Goal: Transaction & Acquisition: Obtain resource

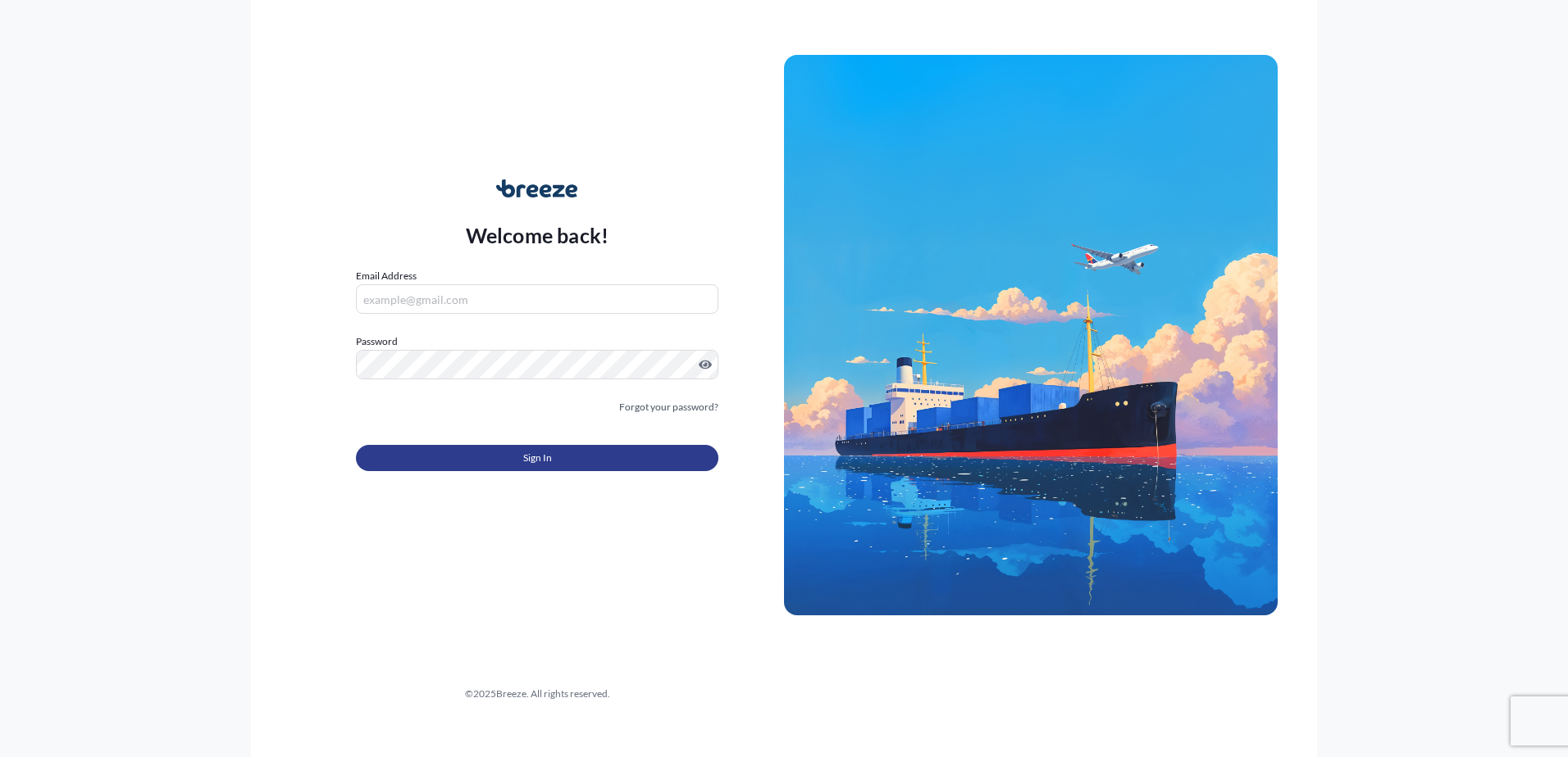
type input "[PERSON_NAME][EMAIL_ADDRESS][DOMAIN_NAME]"
click at [485, 449] on button "Sign In" at bounding box center [537, 458] width 362 height 26
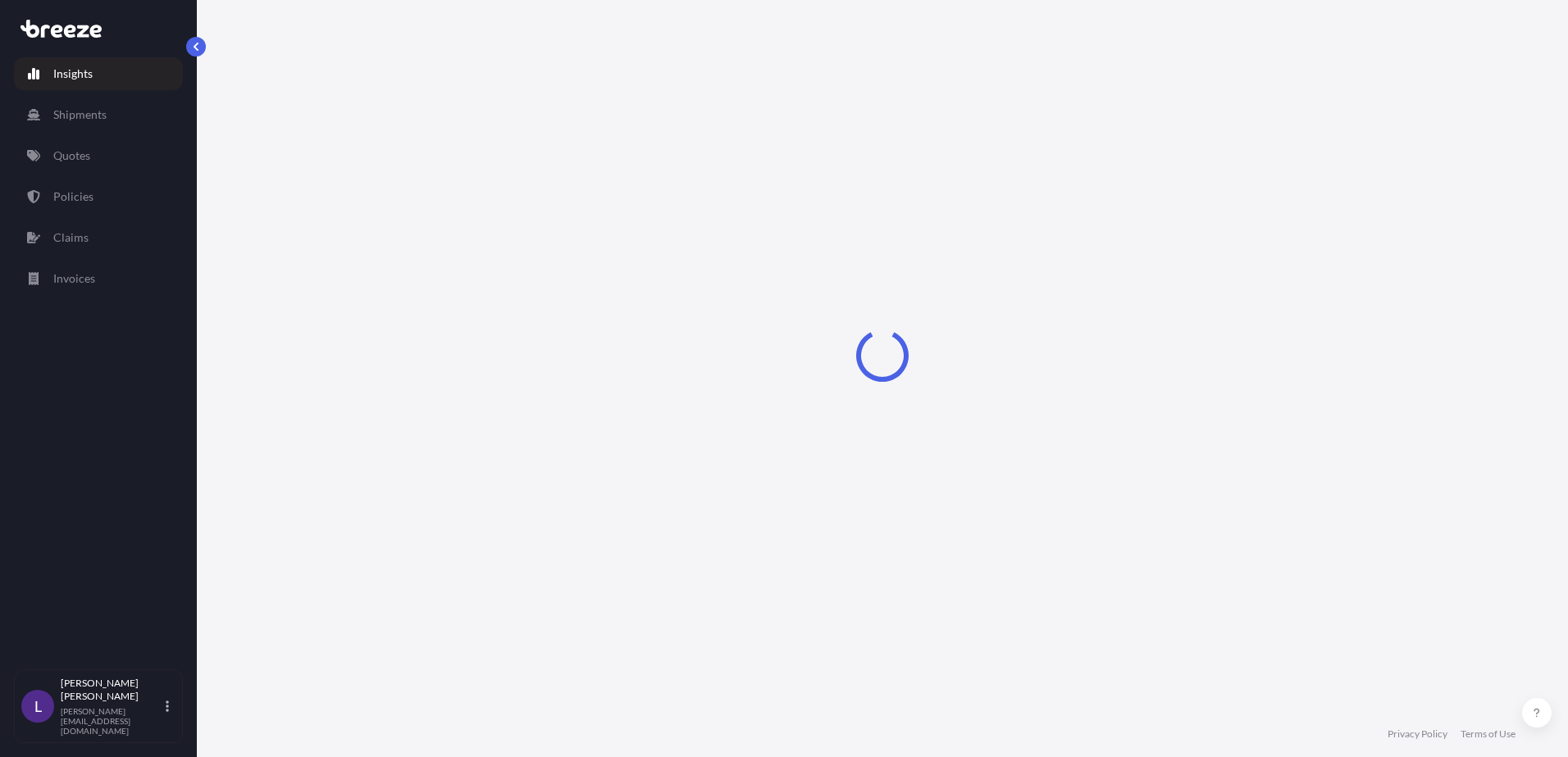
select select "2025"
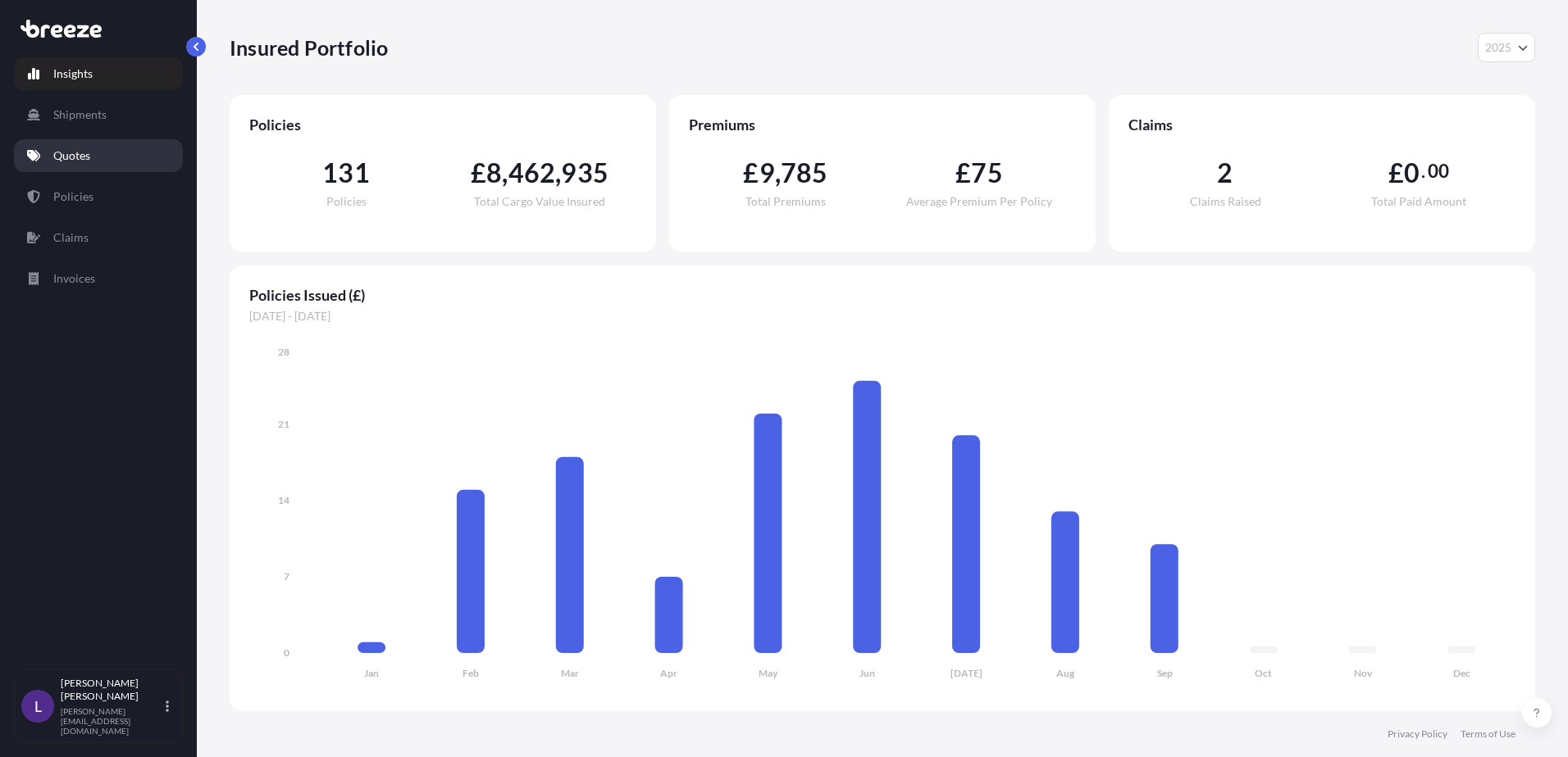
click at [75, 155] on p "Quotes" at bounding box center [72, 155] width 37 height 17
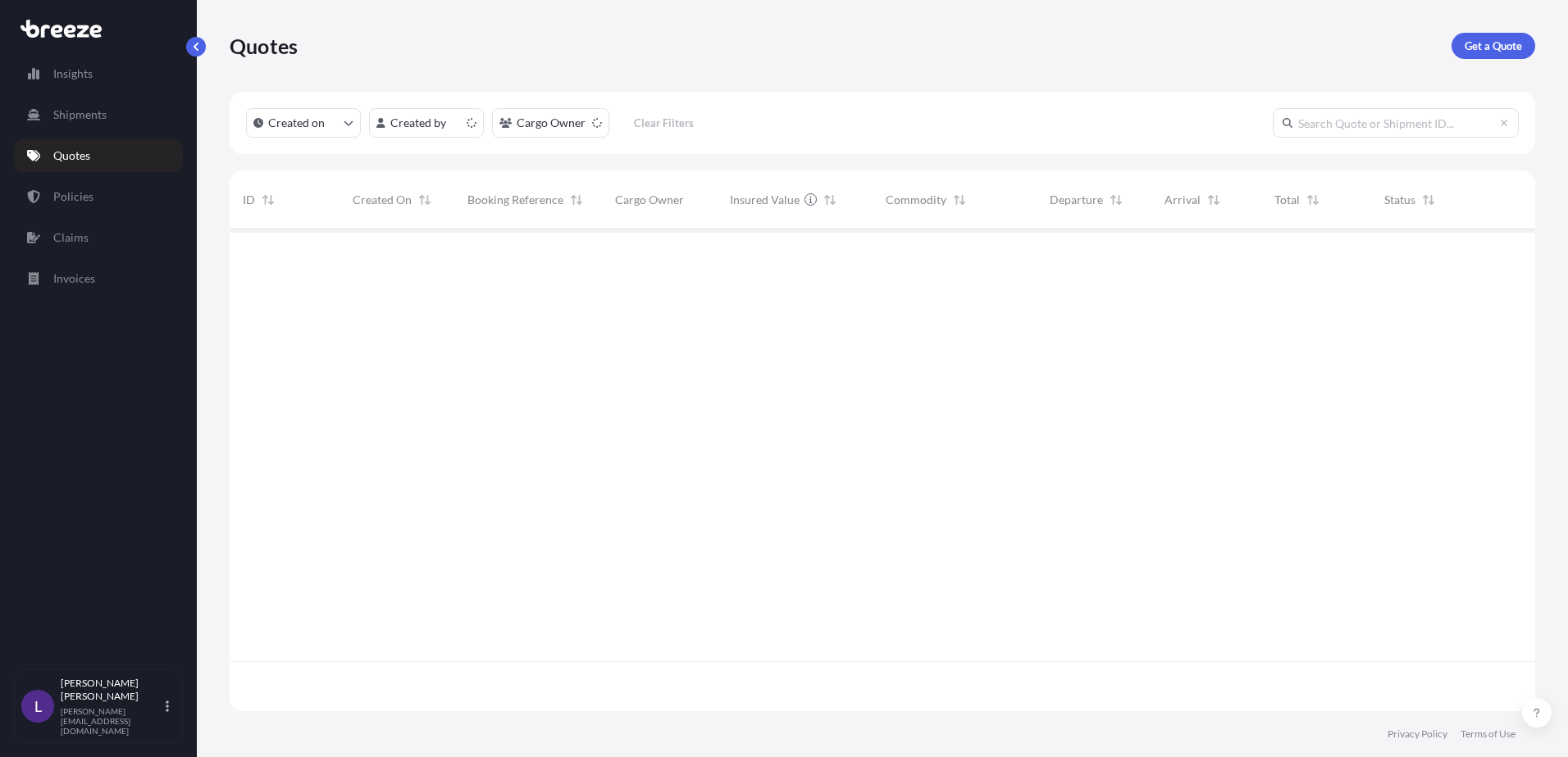
scroll to position [479, 1293]
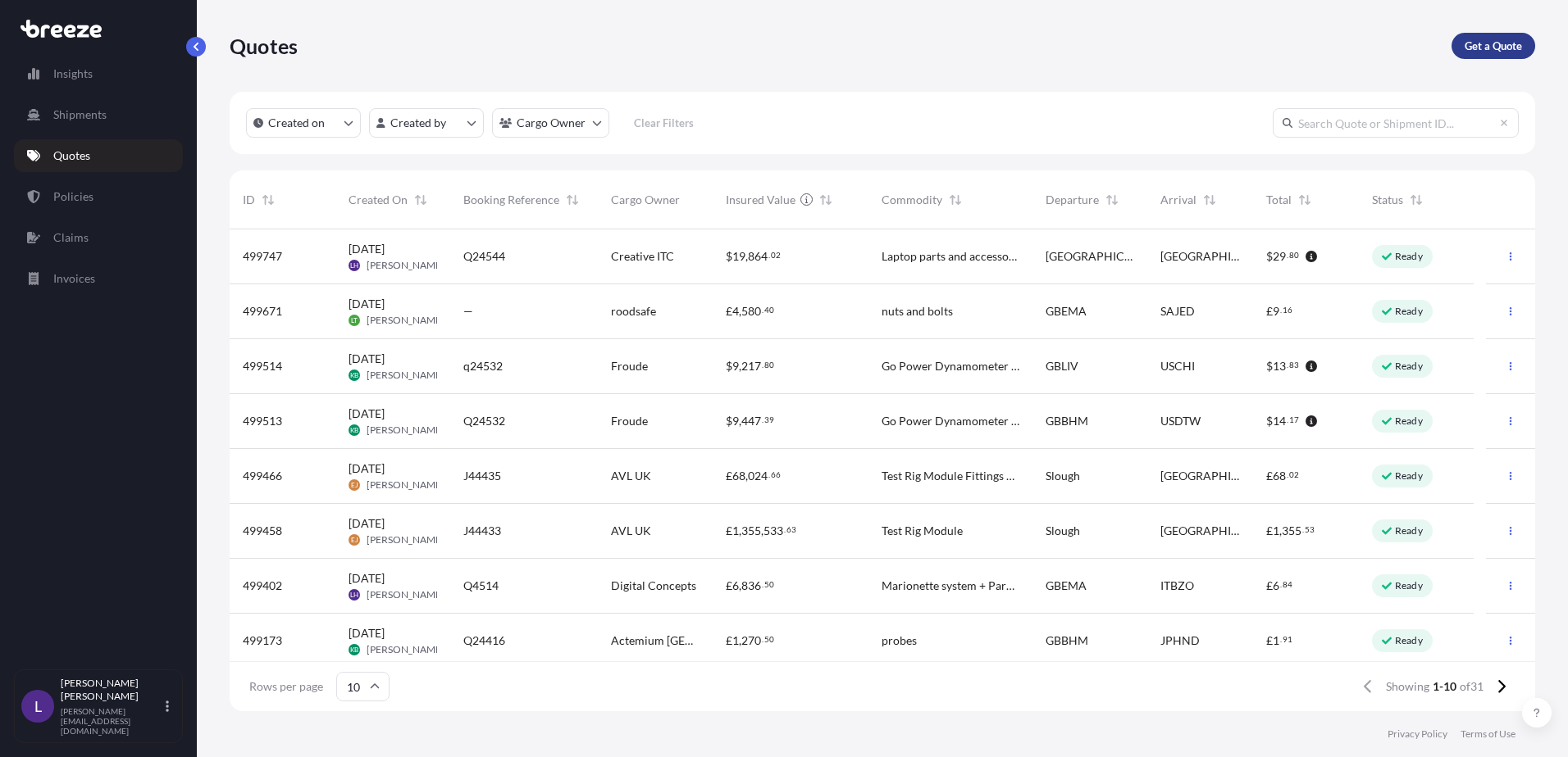
click at [1483, 42] on p "Get a Quote" at bounding box center [1493, 46] width 58 height 17
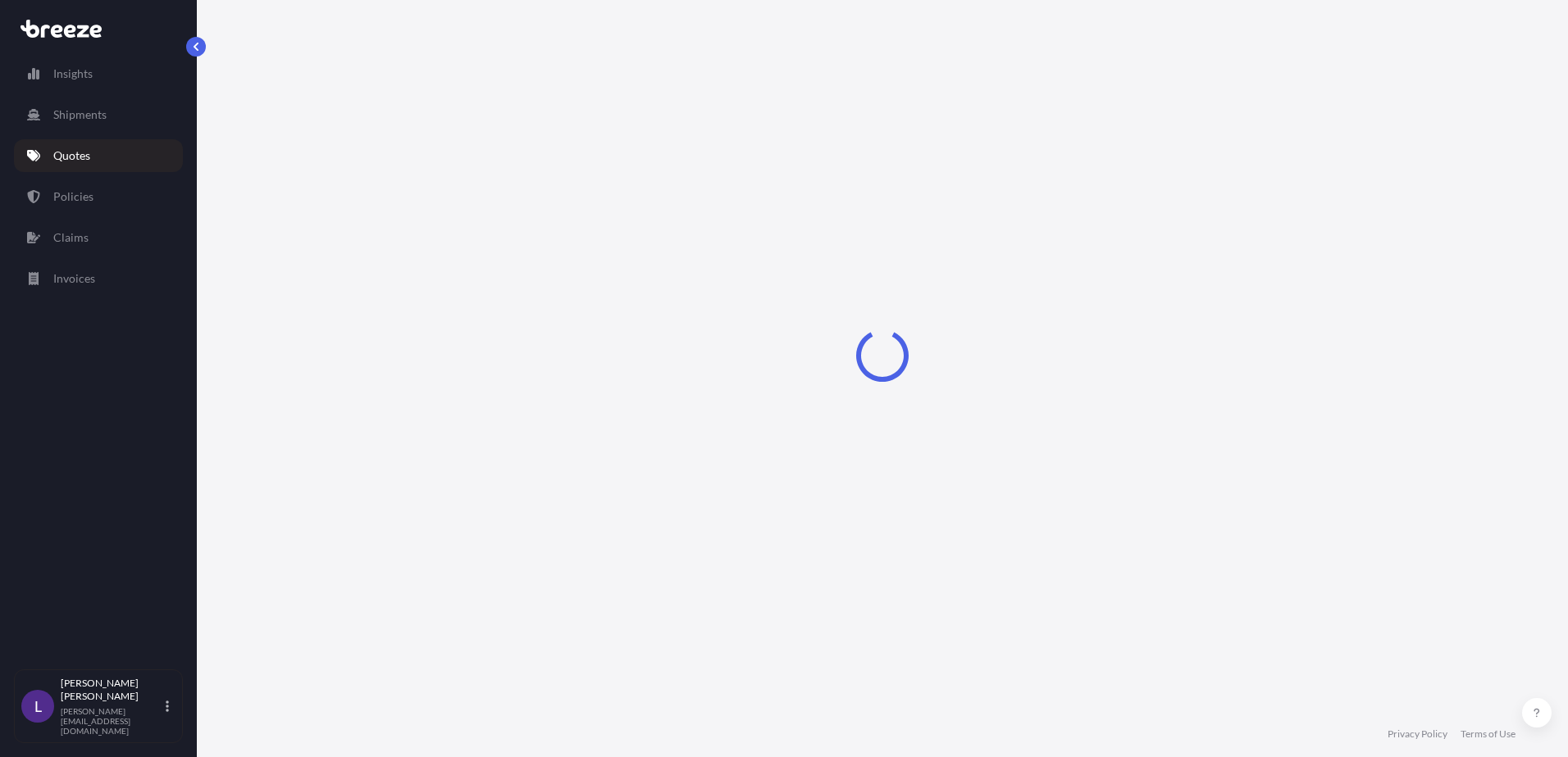
select select "Sea"
select select "1"
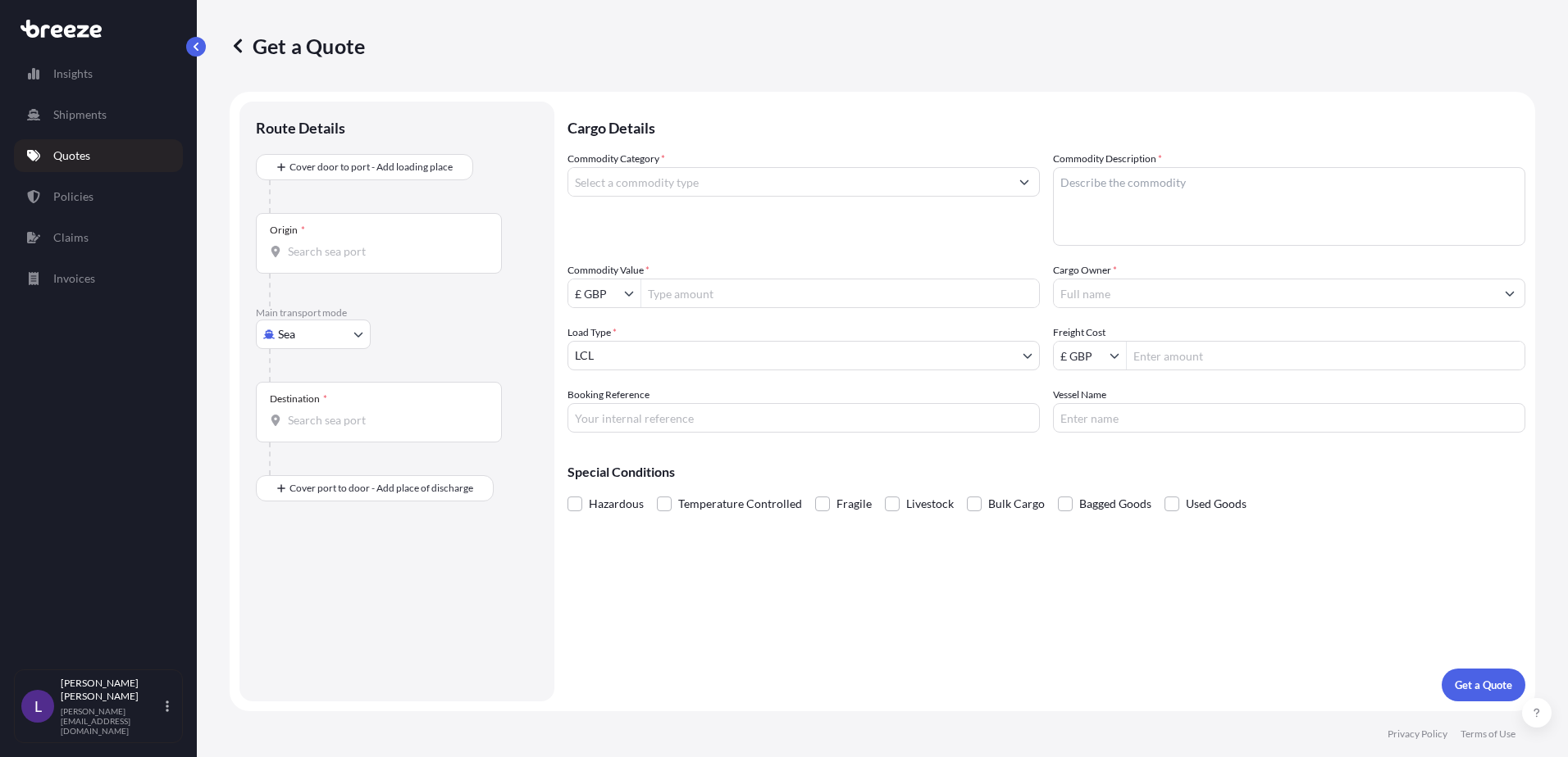
click at [302, 332] on body "Insights Shipments Quotes Policies Claims Invoices L [PERSON_NAME] [PERSON_NAME…" at bounding box center [784, 378] width 1568 height 757
click at [305, 409] on div "Air" at bounding box center [313, 407] width 101 height 29
select select "Air"
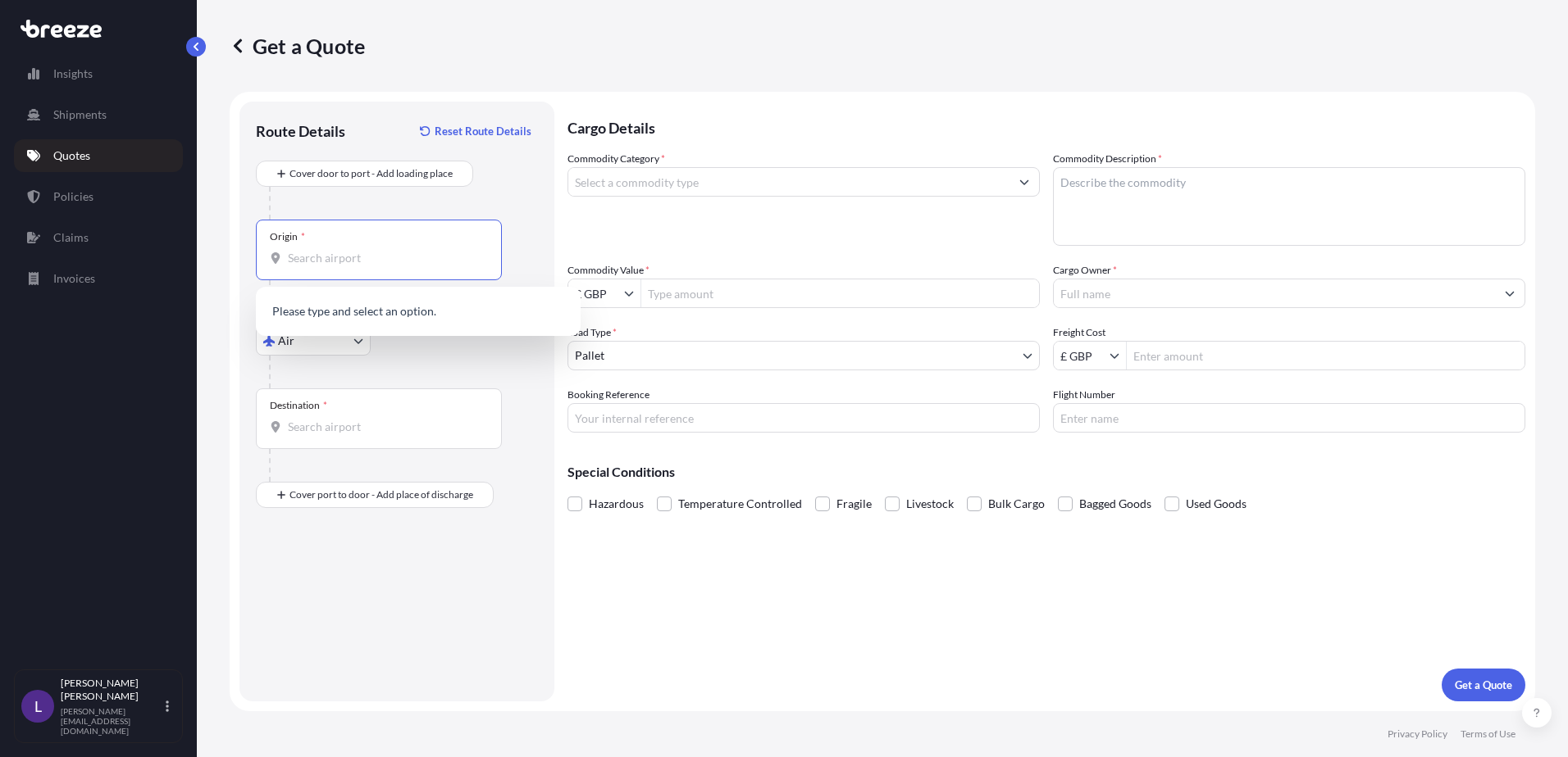
click at [318, 259] on input "Origin *" at bounding box center [384, 258] width 193 height 17
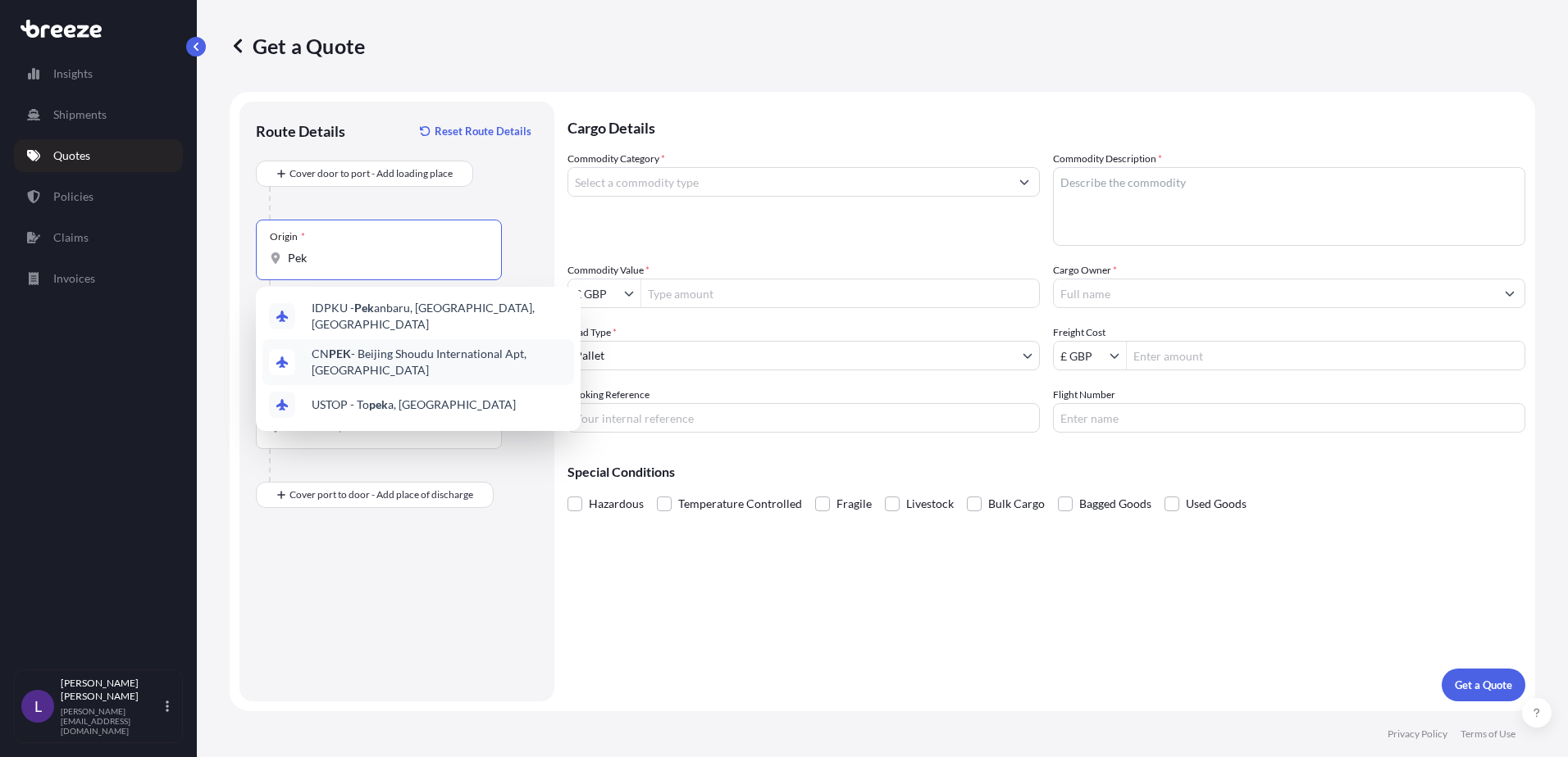
click at [375, 348] on span "CN PEK - Beijing Shoudu International Apt, [GEOGRAPHIC_DATA]" at bounding box center [439, 363] width 256 height 33
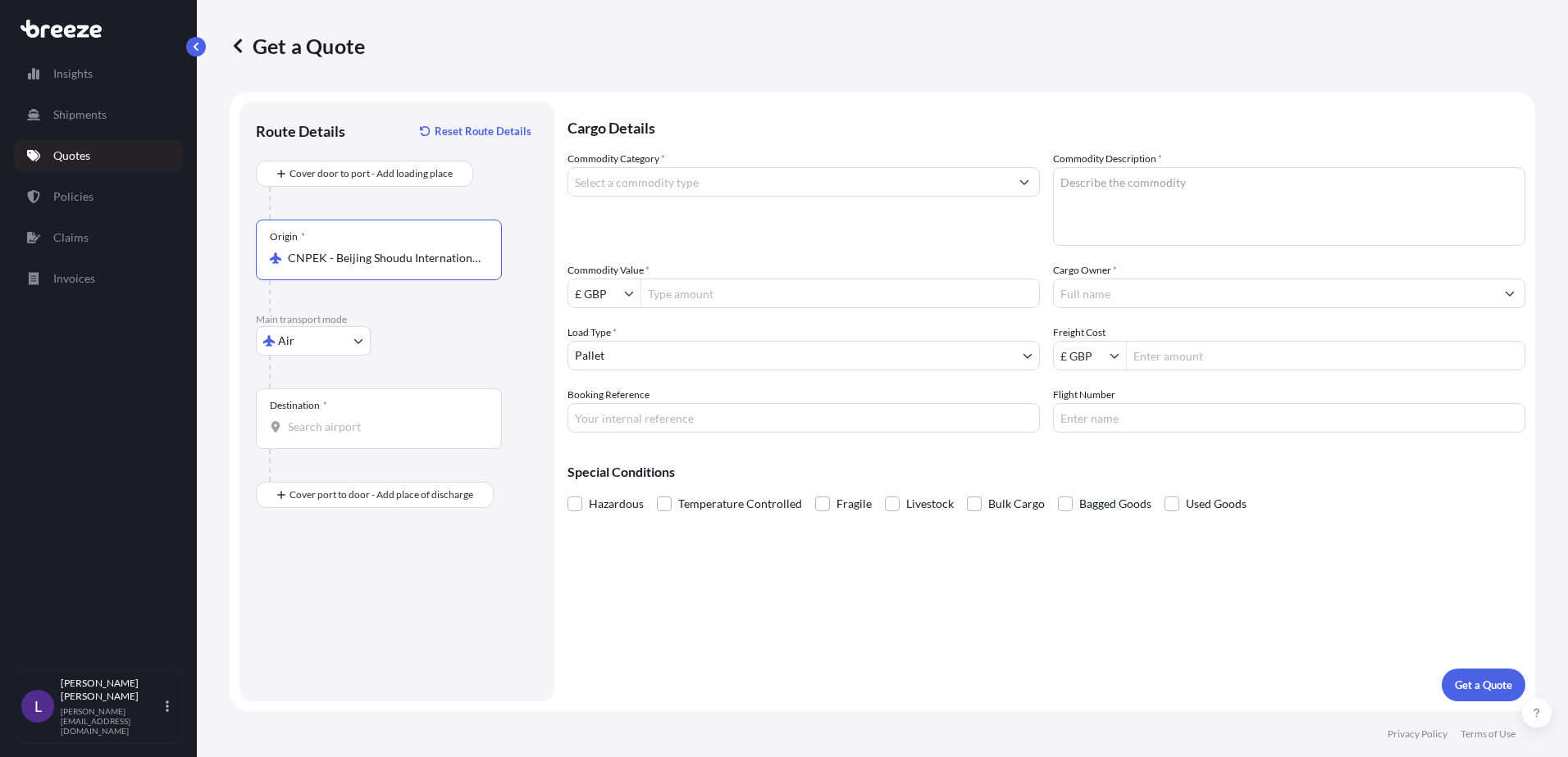
type input "CNPEK - Beijing Shoudu International Apt, [GEOGRAPHIC_DATA]"
click at [312, 428] on input "Destination *" at bounding box center [384, 426] width 193 height 17
drag, startPoint x: 331, startPoint y: 423, endPoint x: 340, endPoint y: 415, distance: 12.0
click at [335, 421] on input "Destination * Please select a destination" at bounding box center [384, 426] width 193 height 17
click at [345, 428] on input "LHR" at bounding box center [384, 426] width 193 height 17
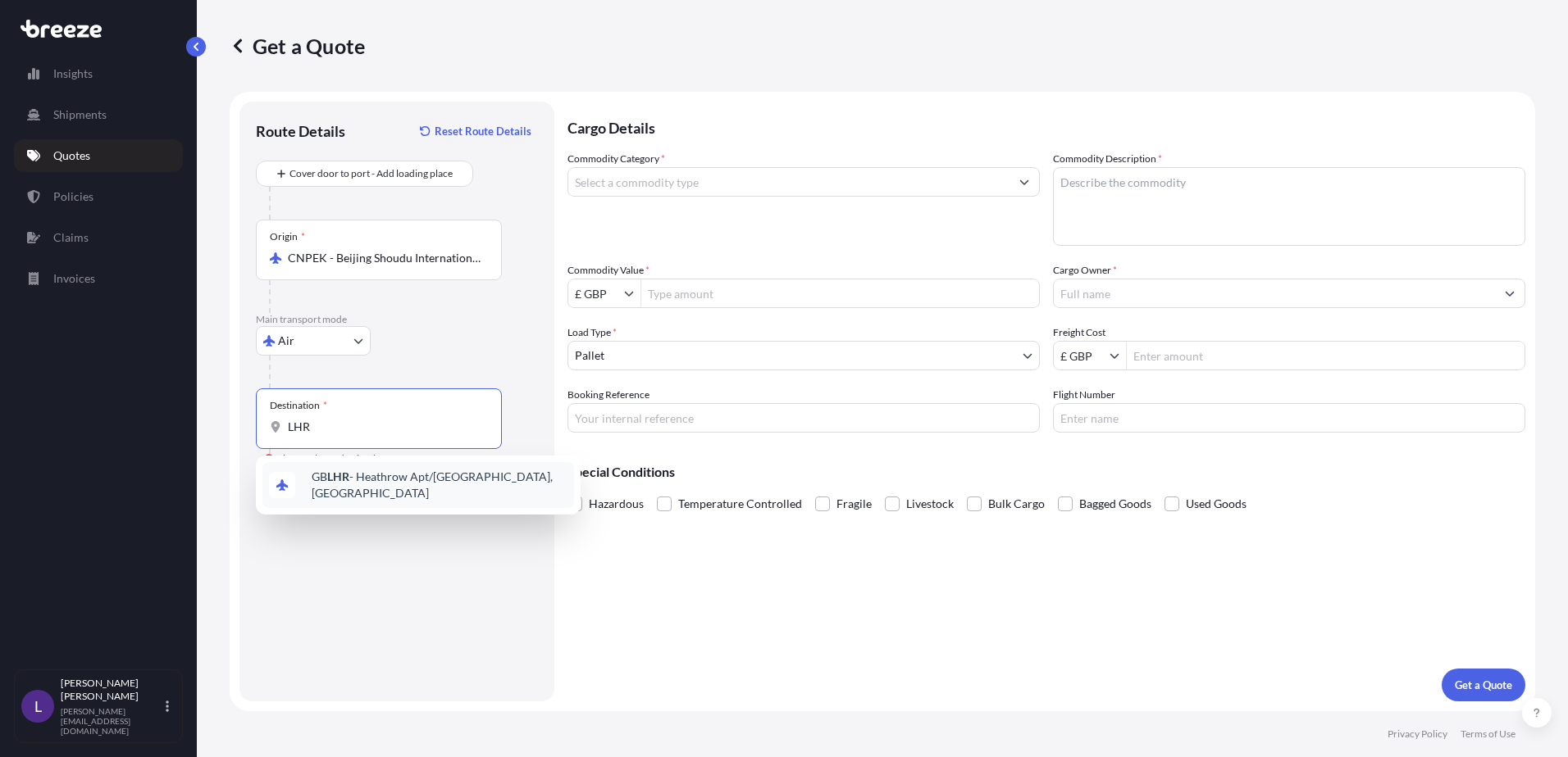
click at [386, 476] on span "GB LHR - Heathrow Apt/[GEOGRAPHIC_DATA], [GEOGRAPHIC_DATA]" at bounding box center [439, 486] width 256 height 33
type input "GBLHR - Heathrow Apt/[GEOGRAPHIC_DATA], [GEOGRAPHIC_DATA]"
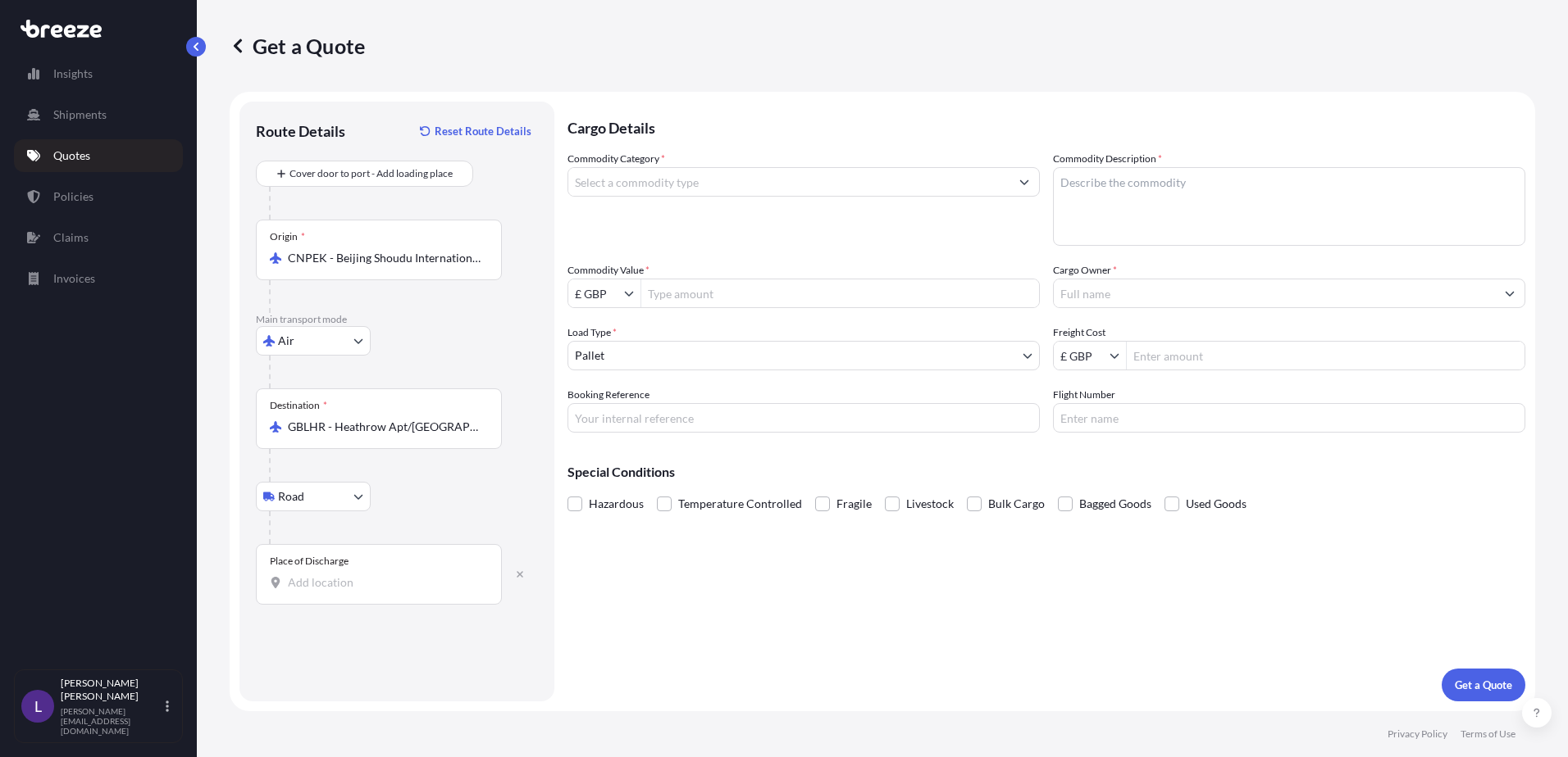
click at [300, 578] on input "Place of Discharge" at bounding box center [384, 582] width 193 height 17
paste input "[STREET_ADDRESS]"
click at [356, 631] on span "[STREET_ADDRESS]" at bounding box center [362, 637] width 102 height 17
type input "[STREET_ADDRESS]"
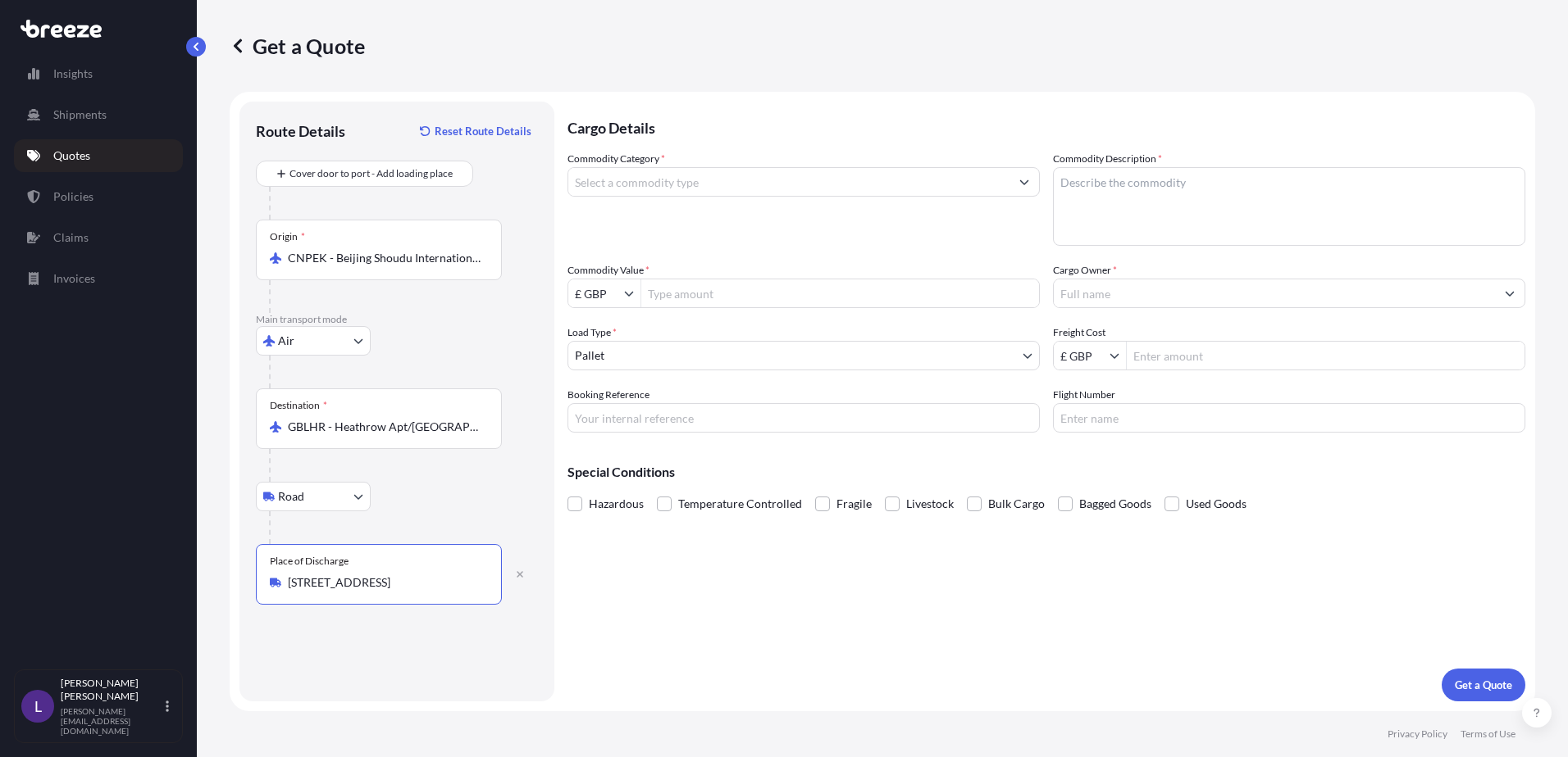
click at [608, 185] on input "Commodity Category *" at bounding box center [788, 181] width 441 height 29
type input "X"
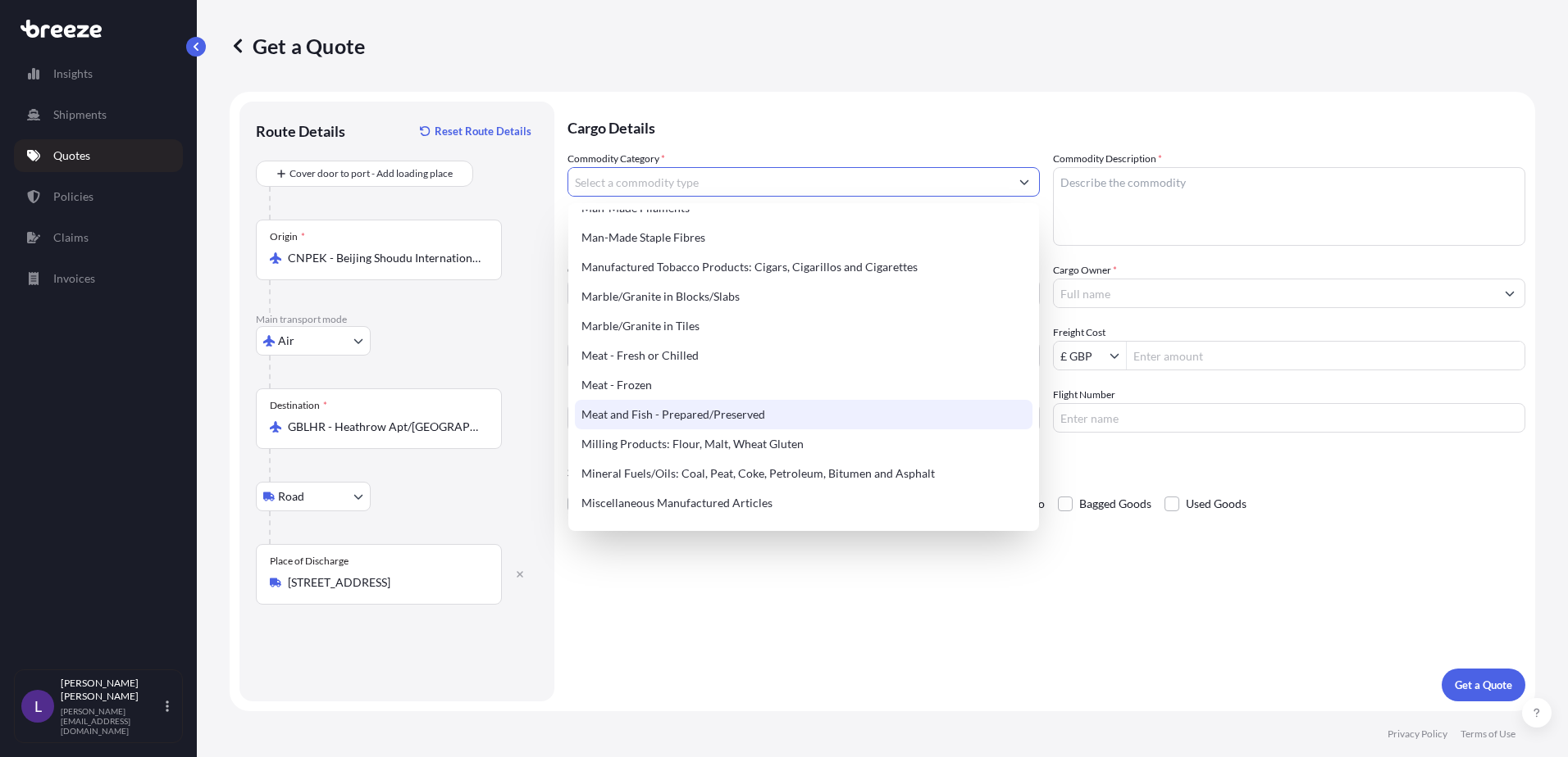
scroll to position [2050, 0]
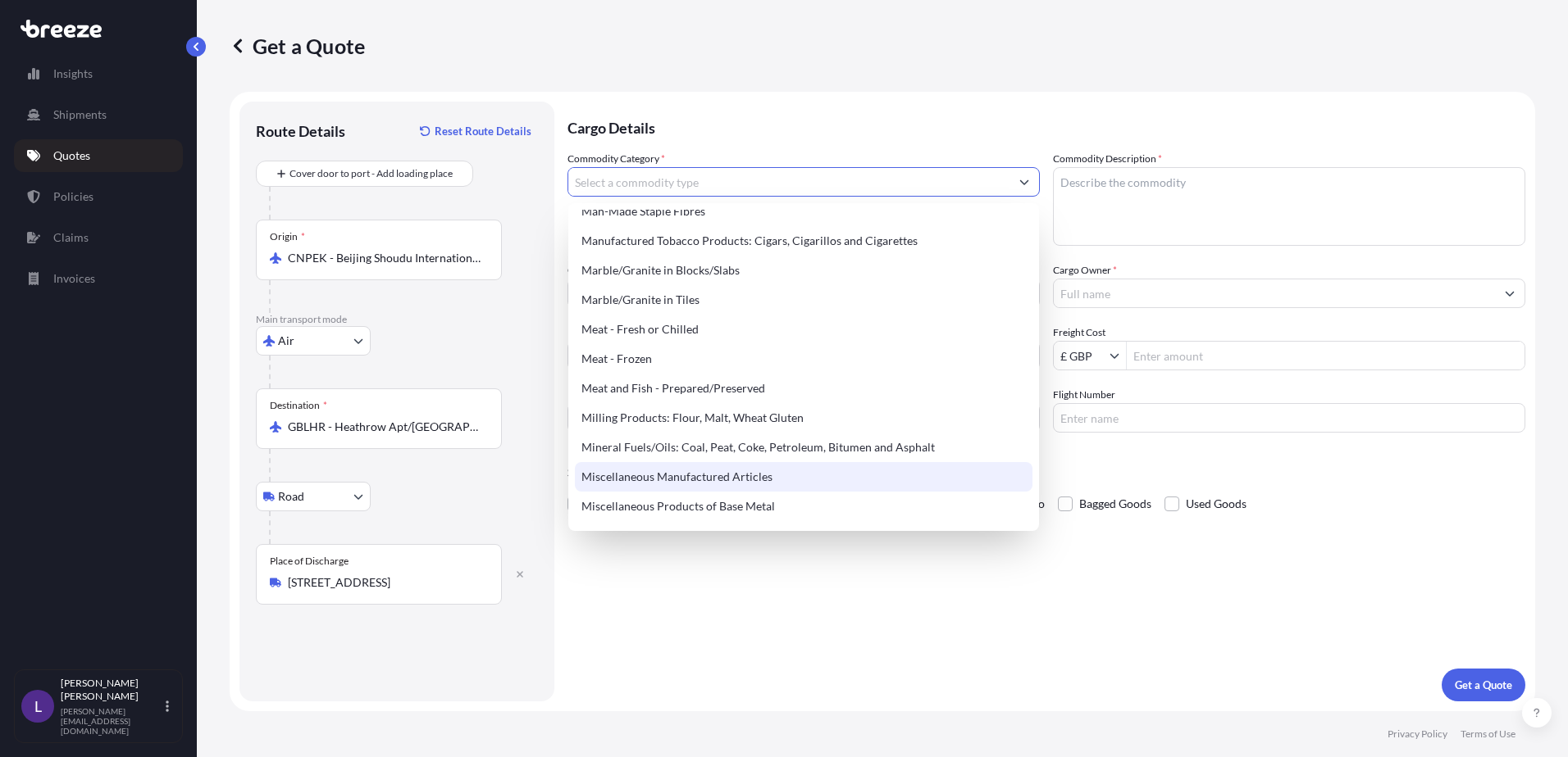
click at [693, 473] on div "Miscellaneous Manufactured Articles" at bounding box center [803, 477] width 458 height 29
type input "Miscellaneous Manufactured Articles"
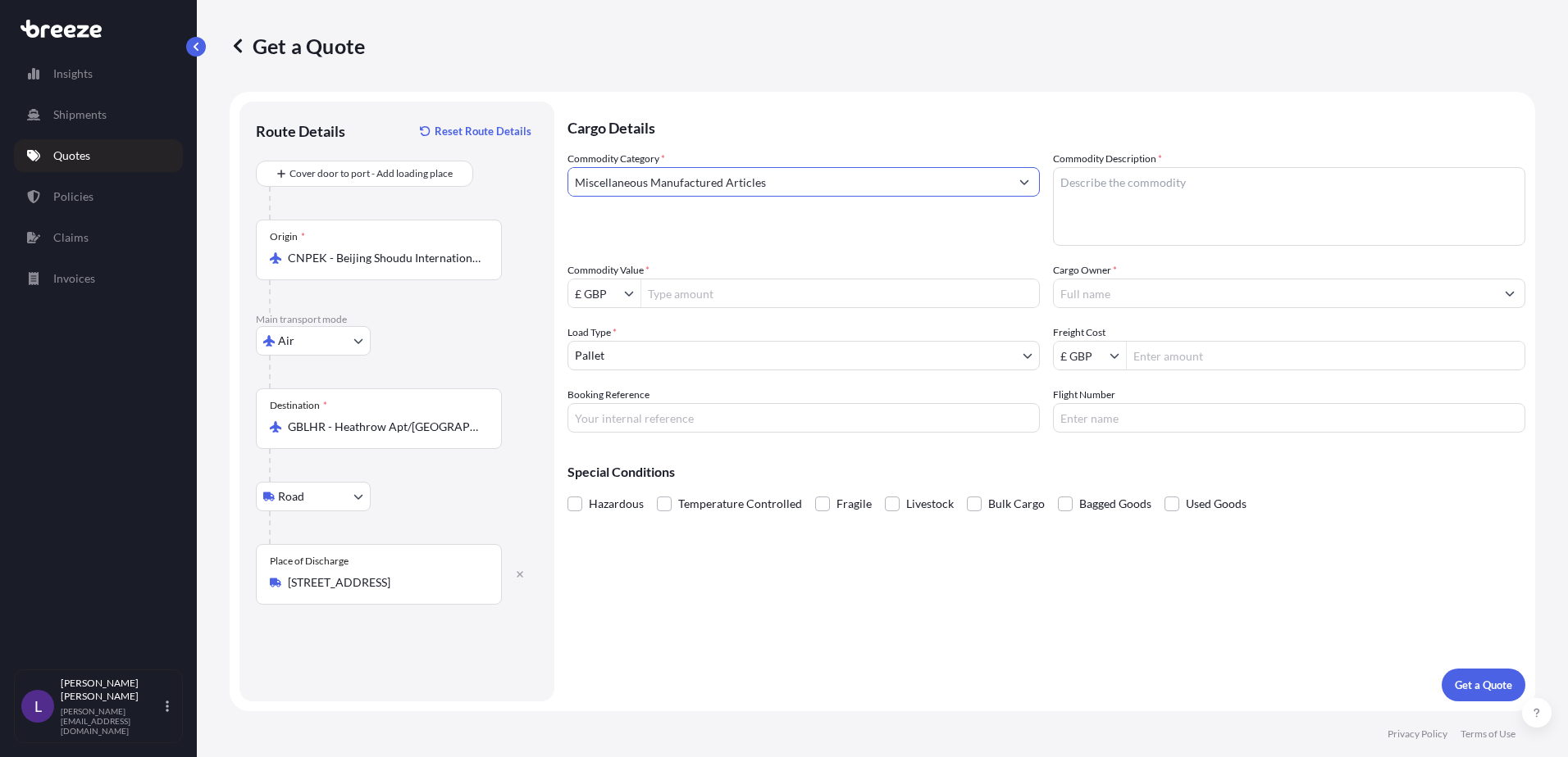
drag, startPoint x: 1090, startPoint y: 184, endPoint x: 1109, endPoint y: 193, distance: 21.0
click at [1091, 184] on textarea "Commodity Description *" at bounding box center [1289, 206] width 472 height 79
type textarea "M"
click at [1279, 183] on textarea "X ray machines for food processing" at bounding box center [1289, 206] width 472 height 79
type textarea "X ray machines for food processing - Crated"
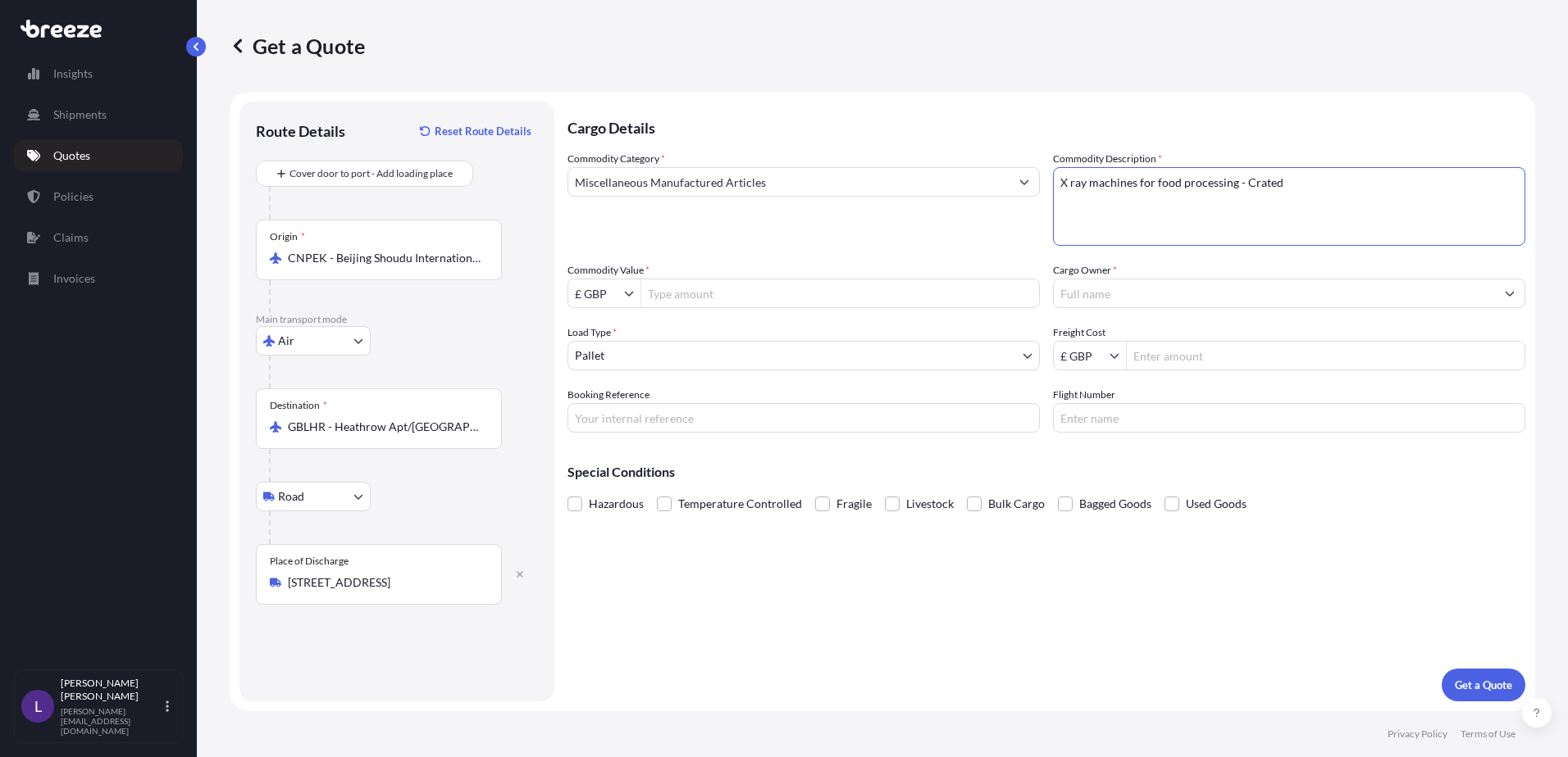
click at [675, 357] on body "Insights Shipments Quotes Policies Claims Invoices L [PERSON_NAME] [PERSON_NAME…" at bounding box center [784, 378] width 1568 height 757
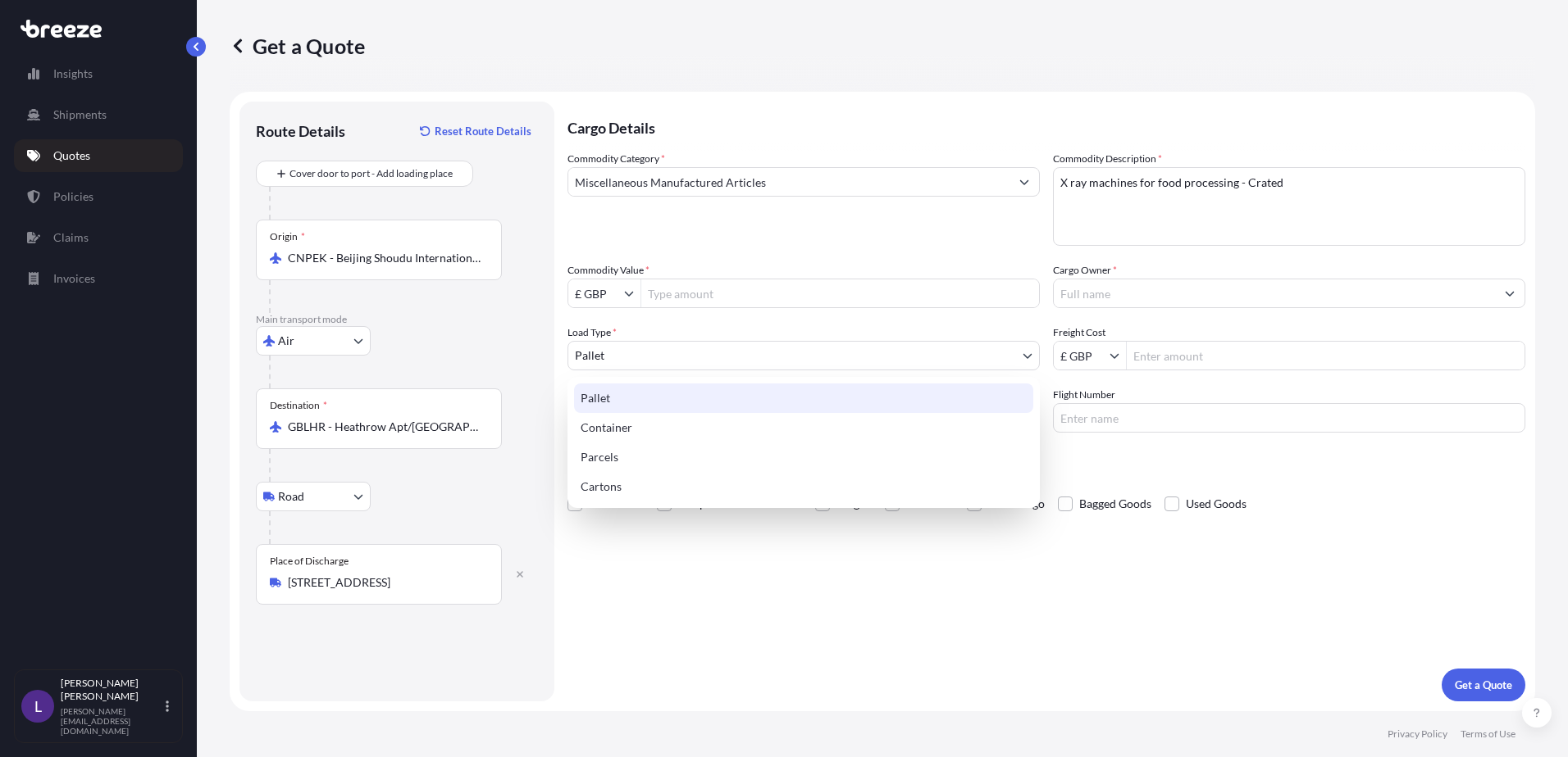
click at [618, 398] on div "Pallet" at bounding box center [803, 398] width 460 height 29
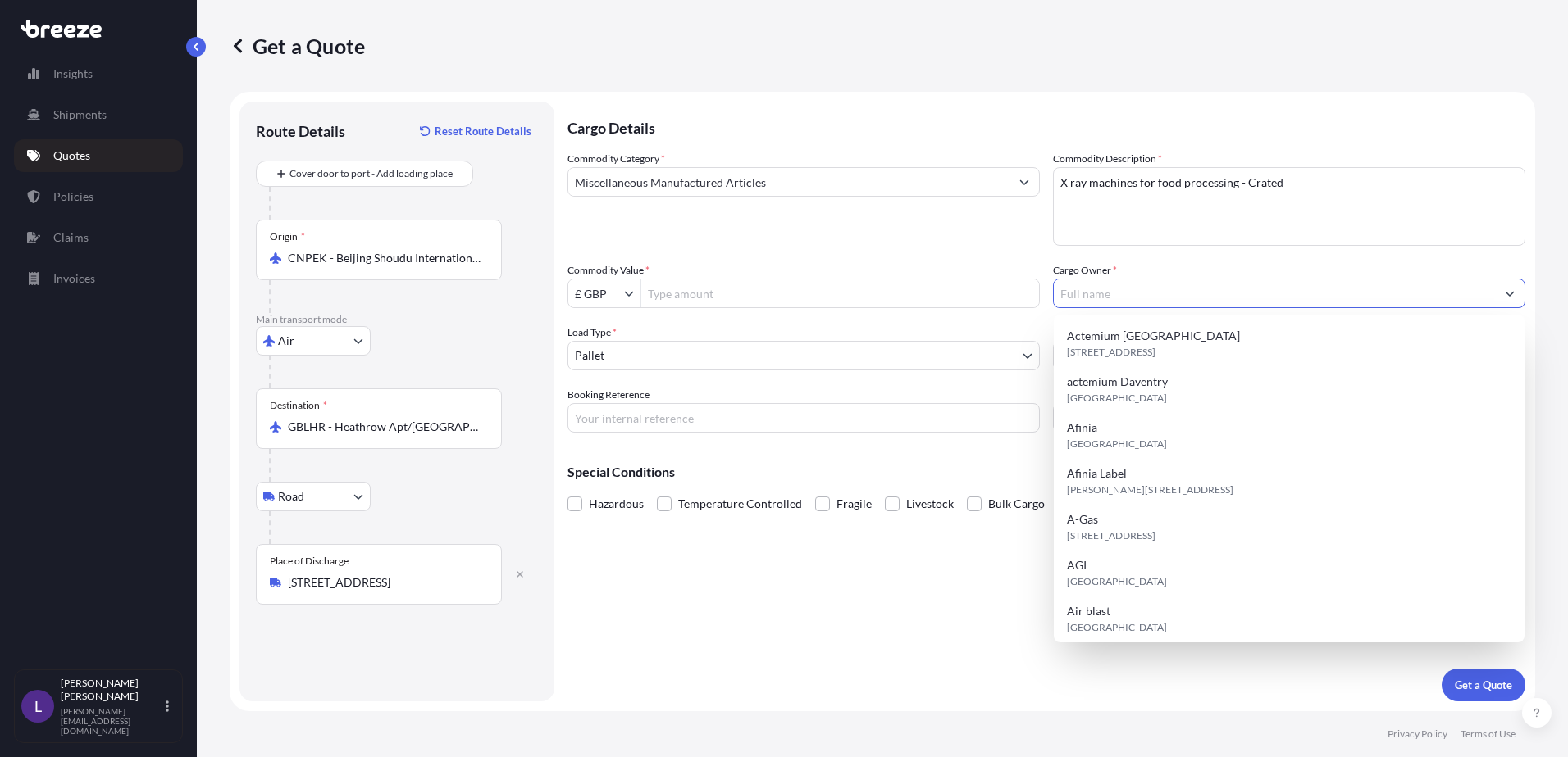
click at [1086, 292] on input "Cargo Owner *" at bounding box center [1274, 294] width 441 height 29
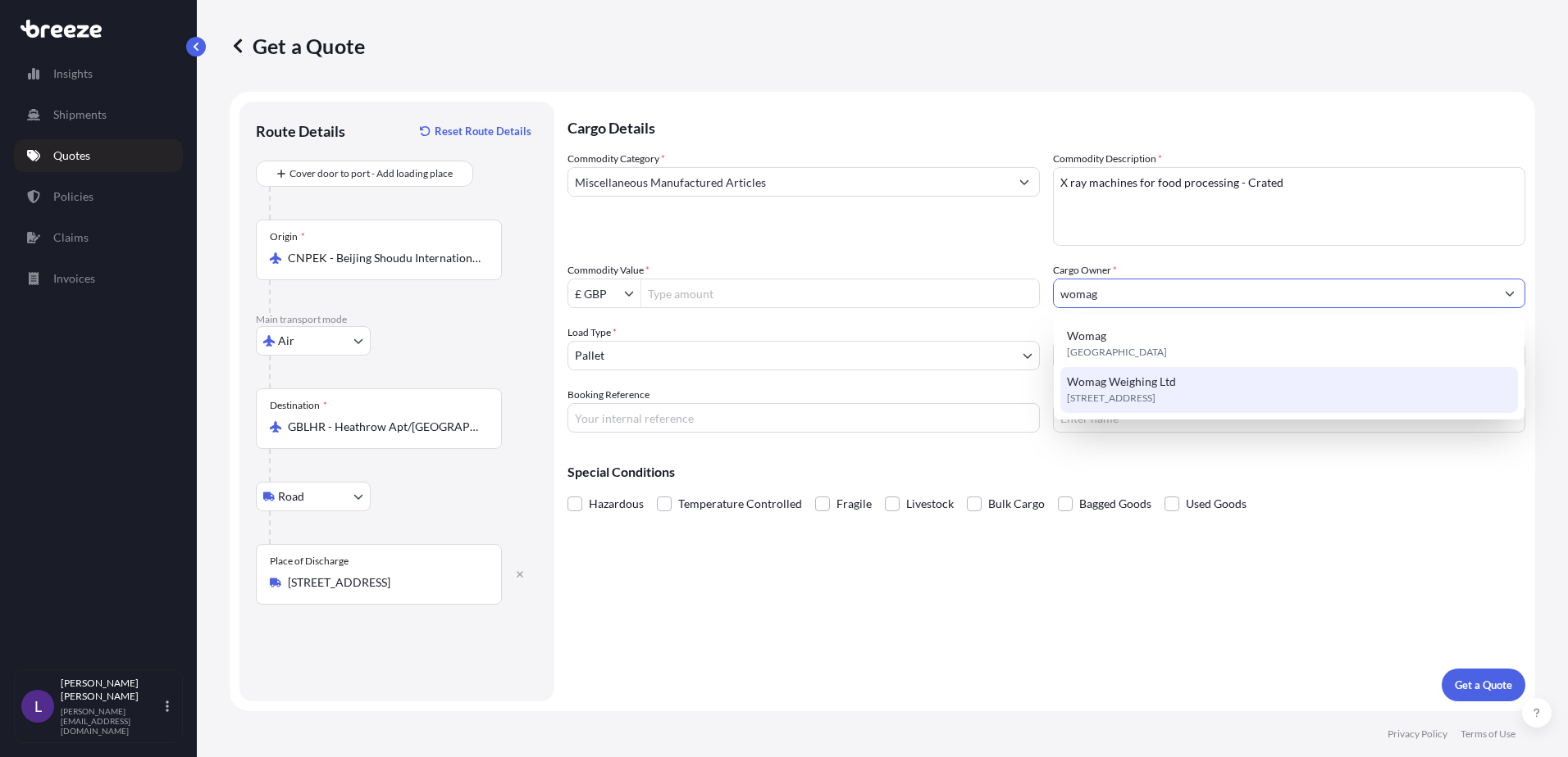
click at [1131, 385] on span "Womag Weighing Ltd" at bounding box center [1121, 381] width 109 height 17
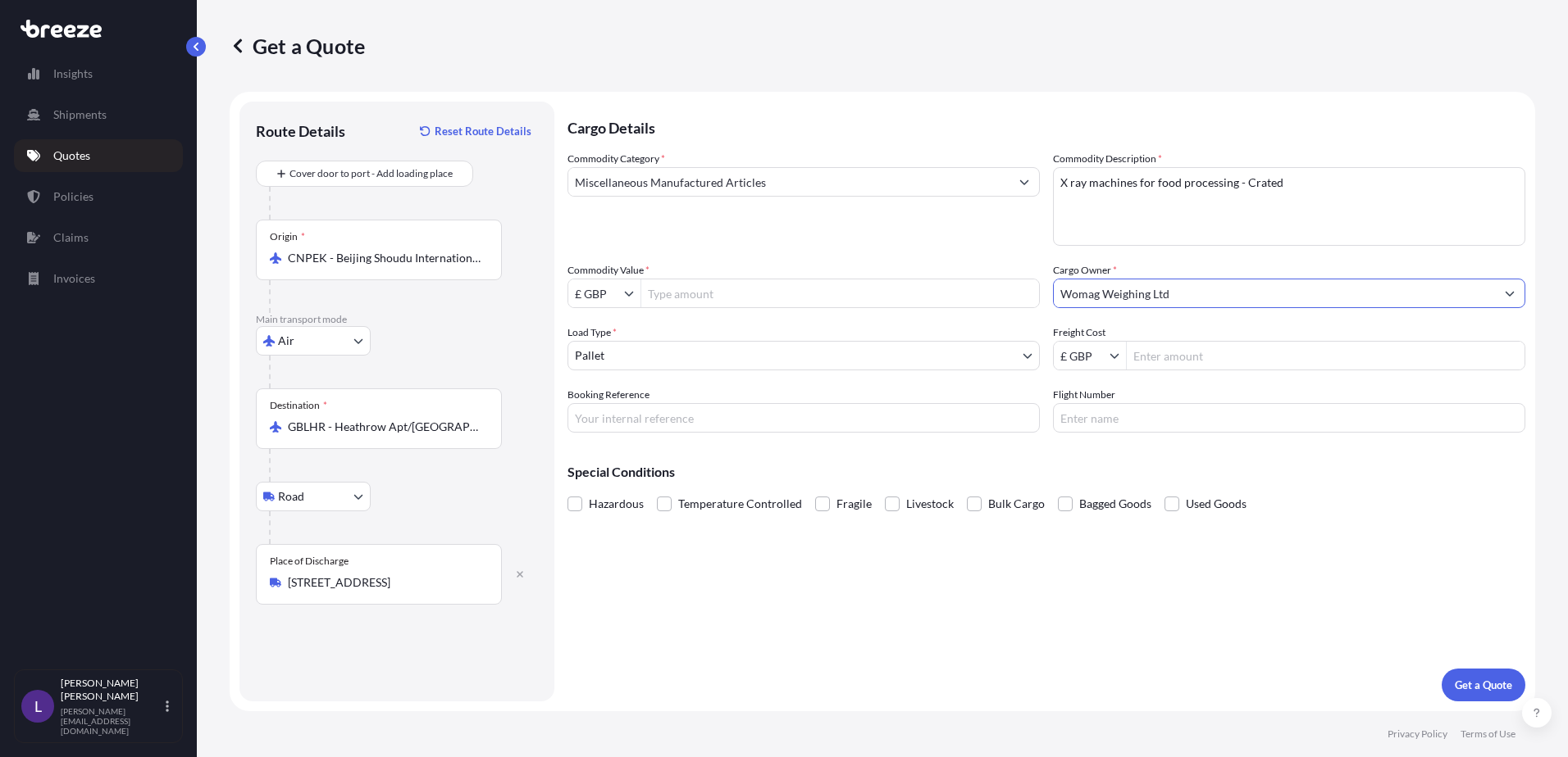
type input "Womag Weighing Ltd"
click at [1148, 350] on input "Freight Cost" at bounding box center [1325, 356] width 398 height 29
type input "2,500"
click at [567, 415] on form "Route Details Reset Route Details Cover door to port - Add loading place Place …" at bounding box center [882, 401] width 1306 height 619
click at [599, 415] on input "Booking Reference" at bounding box center [803, 418] width 472 height 29
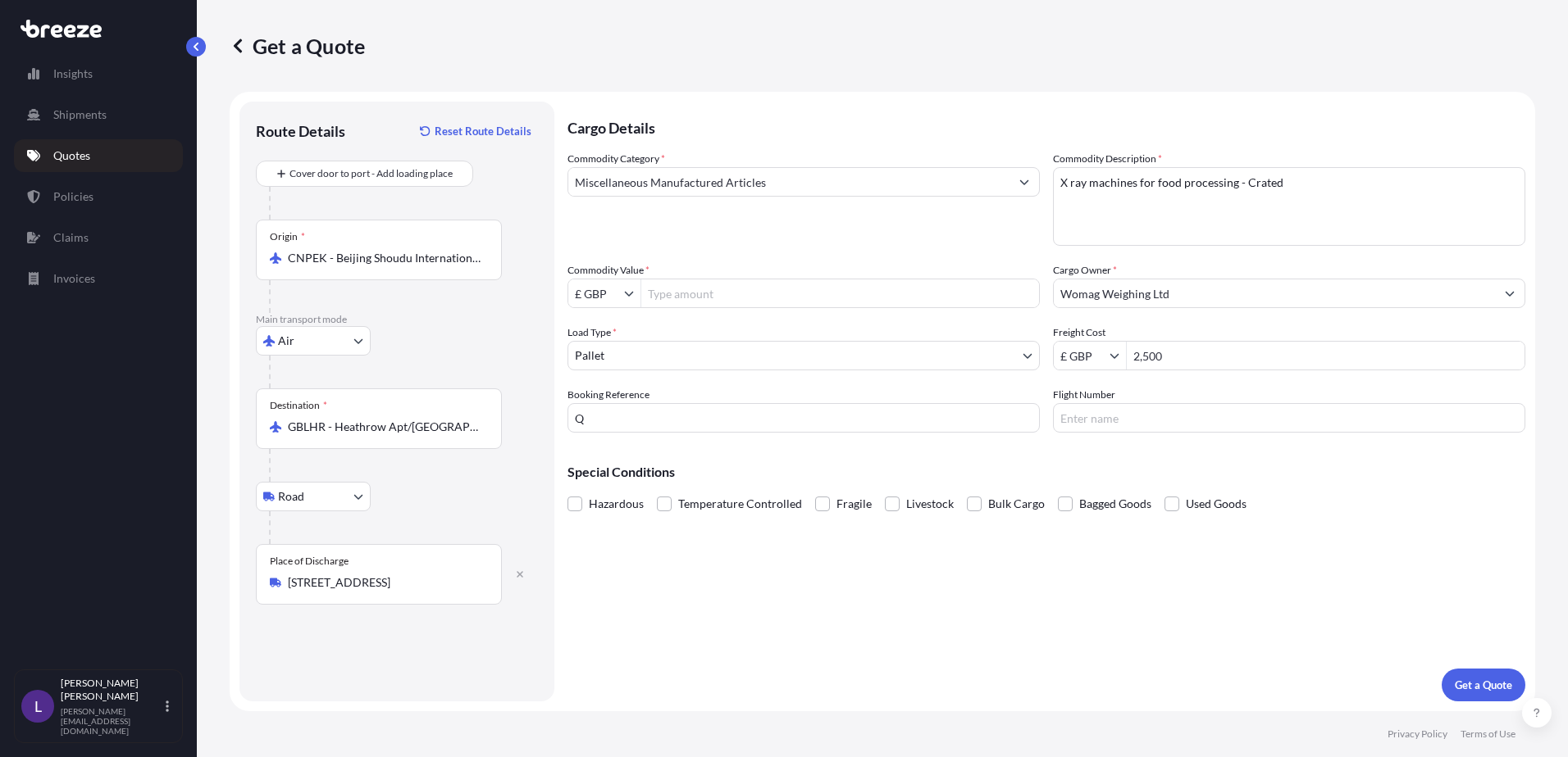
click at [608, 421] on input "Q" at bounding box center [803, 418] width 472 height 29
type input "Q24566"
click at [1471, 683] on p "Get a Quote" at bounding box center [1483, 685] width 58 height 17
click at [668, 286] on input "Commodity Value *" at bounding box center [840, 294] width 398 height 29
click at [690, 292] on input "Commodity Value *" at bounding box center [840, 294] width 398 height 29
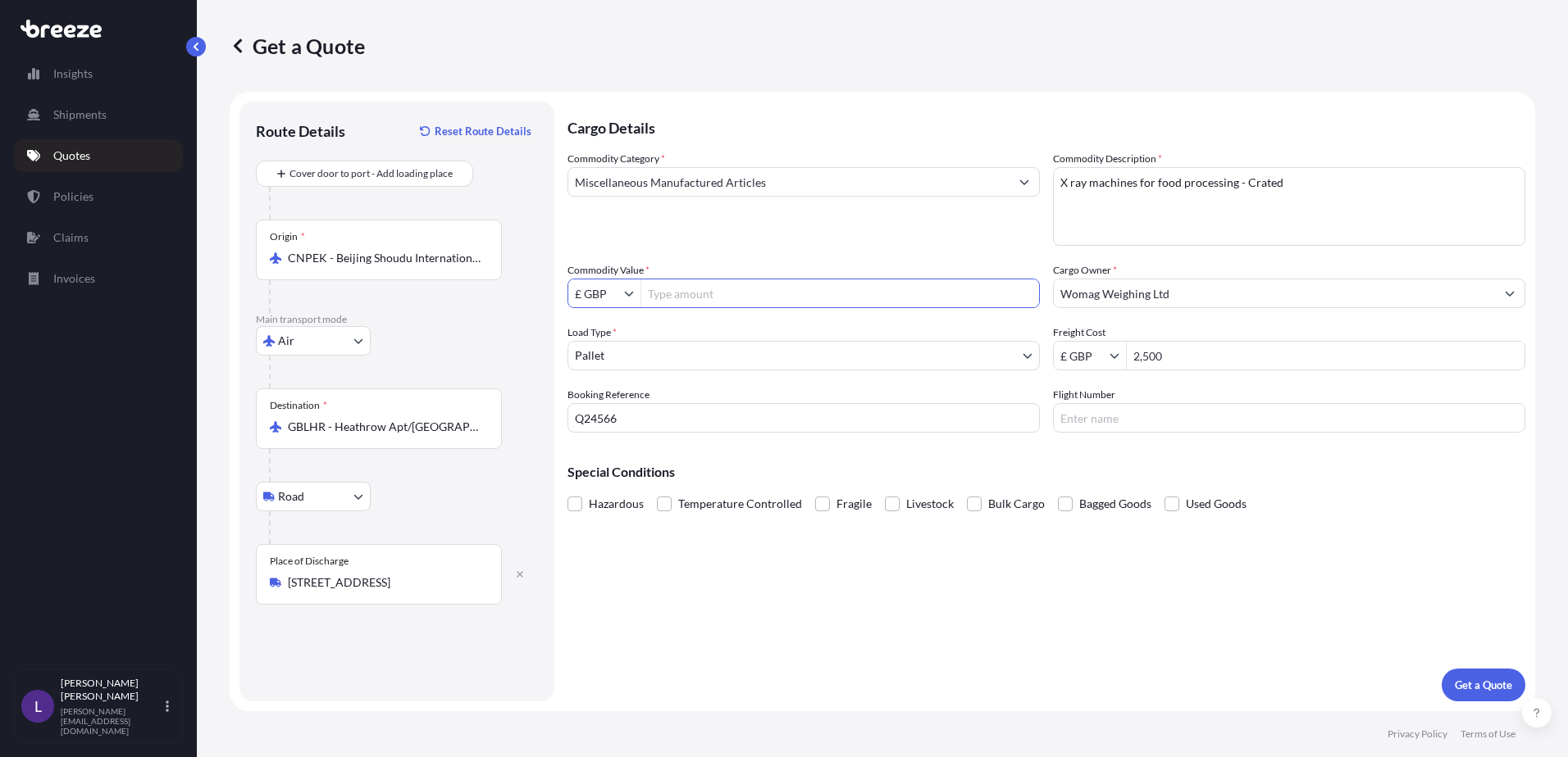
paste input "28,350"
type input "28,350"
click at [626, 290] on icon "Show suggestions" at bounding box center [628, 294] width 10 height 10
click at [608, 322] on div "€ EUR" at bounding box center [604, 333] width 65 height 29
type input "€ EUR"
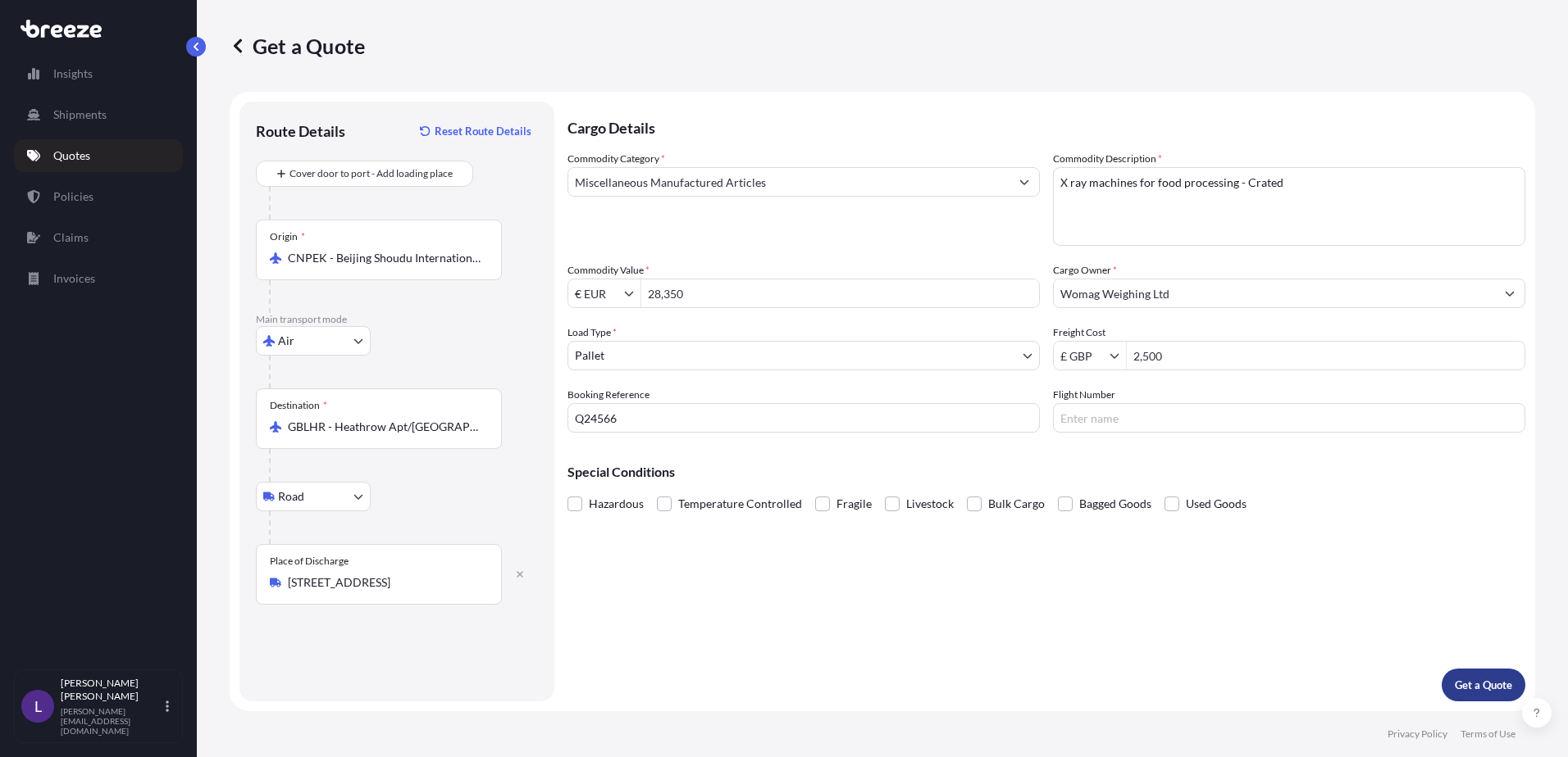
click at [1475, 686] on p "Get a Quote" at bounding box center [1483, 685] width 58 height 17
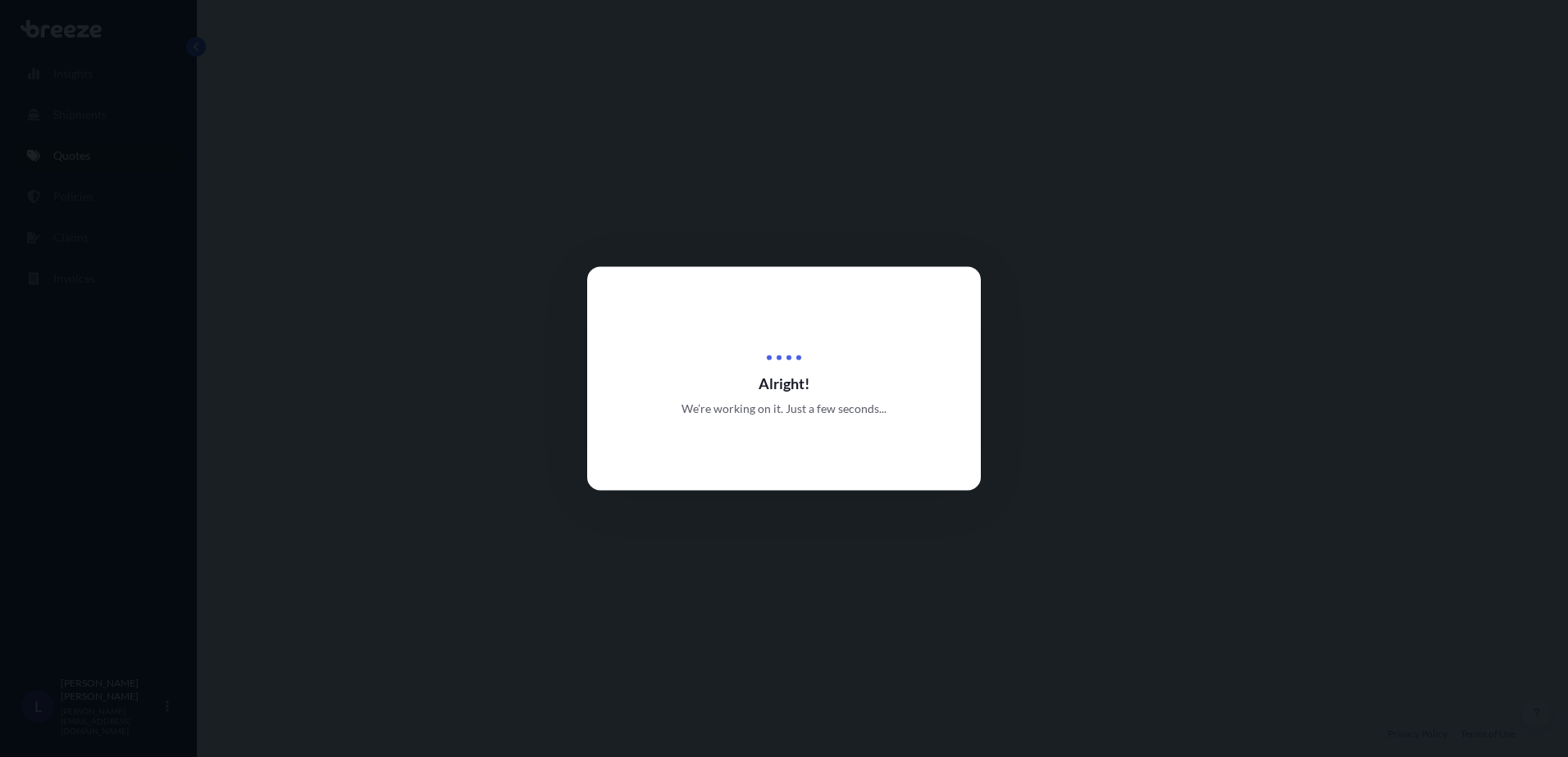
select select "Air"
select select "Road"
select select "1"
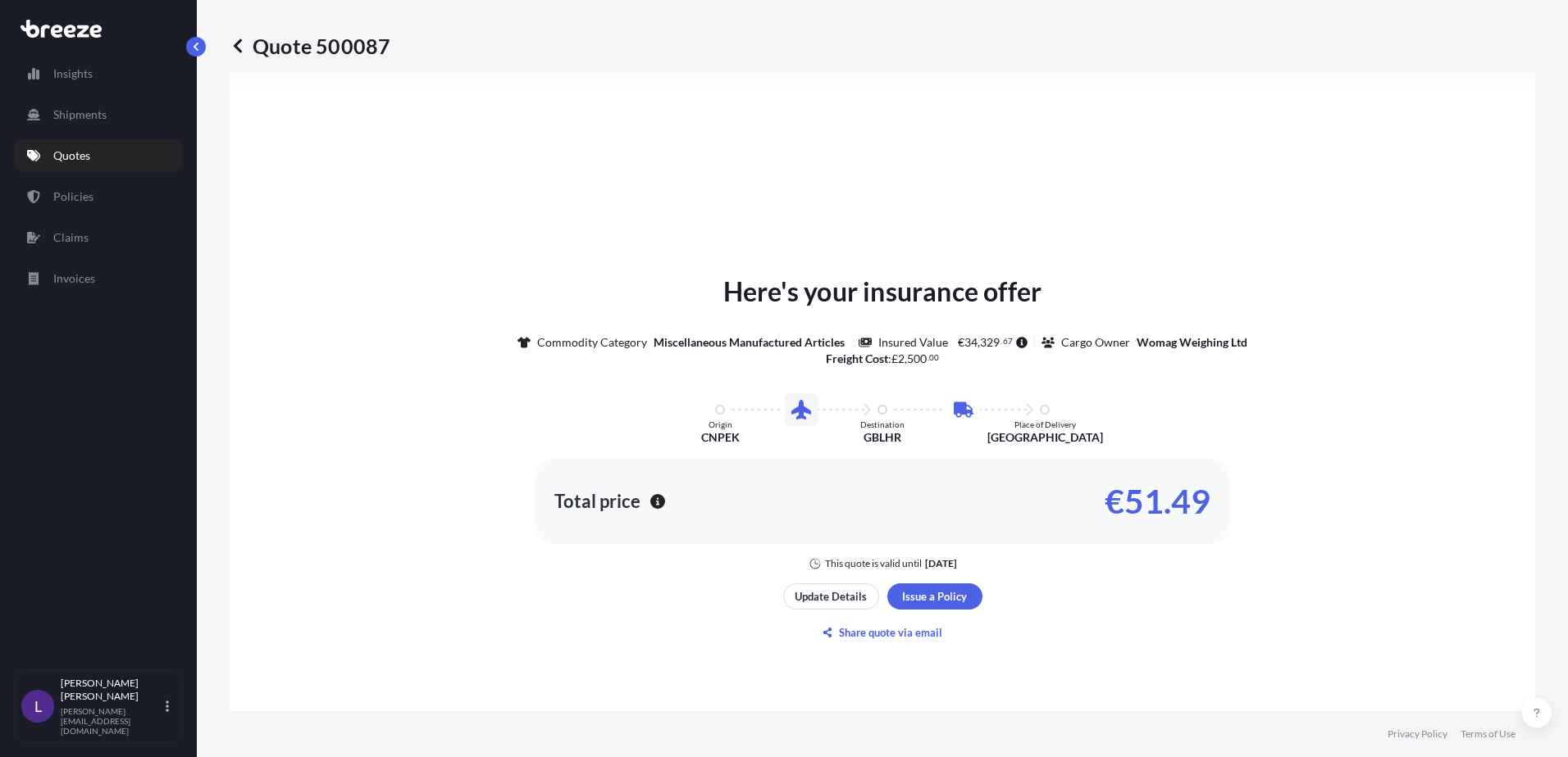
scroll to position [395, 0]
